Goal: Find specific page/section: Find specific page/section

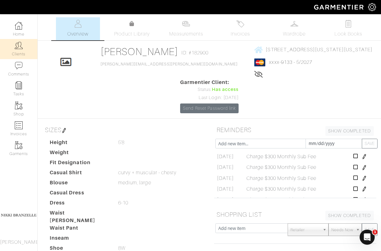
click at [27, 44] on link "Clients" at bounding box center [18, 49] width 37 height 20
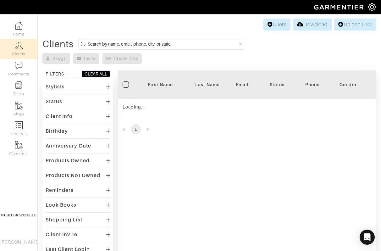
click at [145, 42] on input at bounding box center [163, 44] width 150 height 8
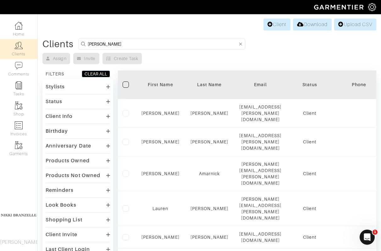
type input "[PERSON_NAME]"
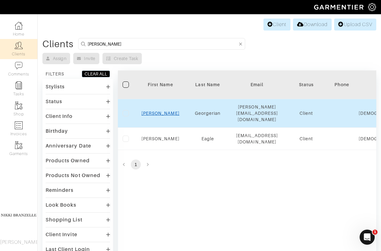
click at [163, 111] on link "[PERSON_NAME]" at bounding box center [161, 113] width 38 height 5
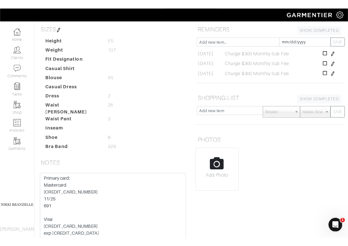
scroll to position [131, 0]
